Goal: Check status

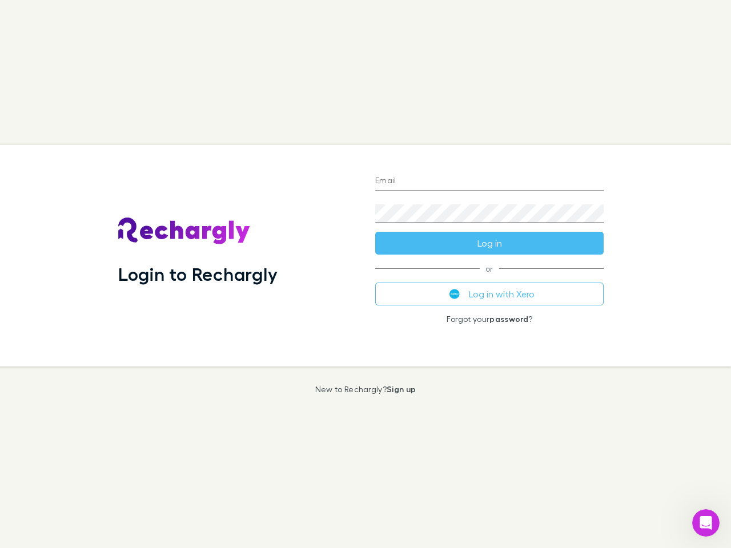
click at [365, 274] on div "Login to Rechargly" at bounding box center [237, 256] width 257 height 222
click at [489, 182] on input "Email" at bounding box center [489, 181] width 228 height 18
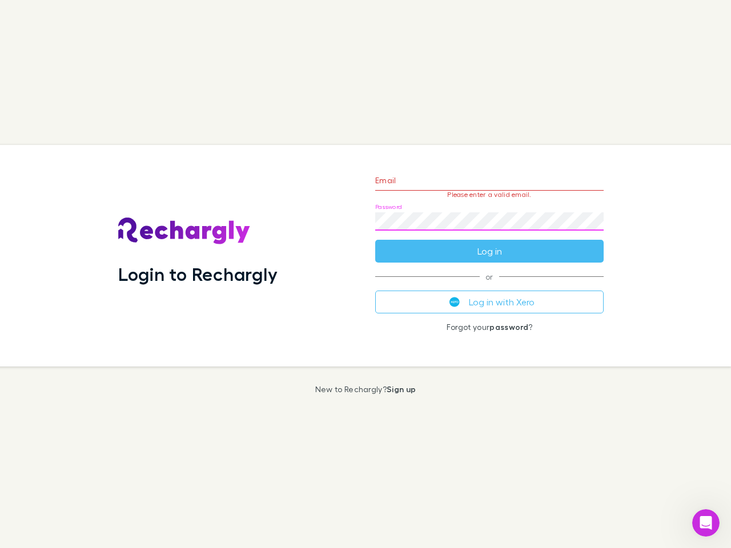
click at [489, 243] on form "Email Please enter a valid email. Password Log in" at bounding box center [489, 212] width 228 height 99
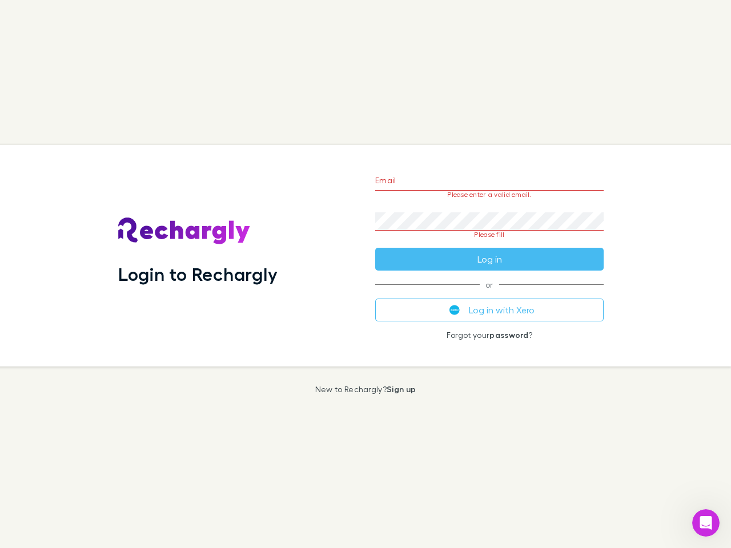
click at [489, 294] on div "Email Please enter a valid email. Password Please fill Log in or Log in with Xe…" at bounding box center [489, 256] width 247 height 222
click at [706, 523] on icon "Open Intercom Messenger" at bounding box center [706, 523] width 19 height 19
